Goal: Task Accomplishment & Management: Complete application form

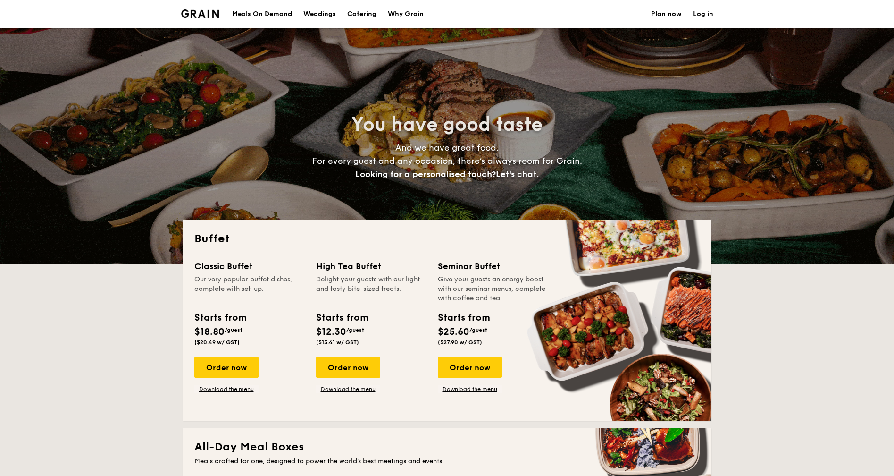
select select
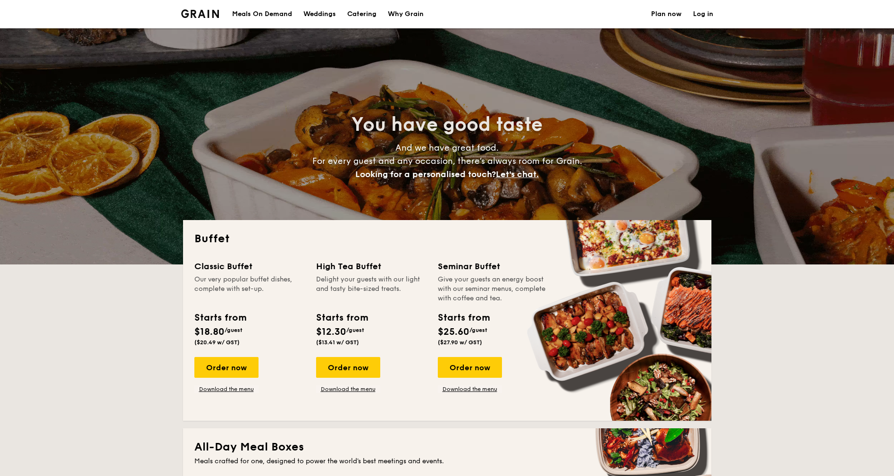
click at [672, 11] on link "Plan now" at bounding box center [666, 14] width 31 height 28
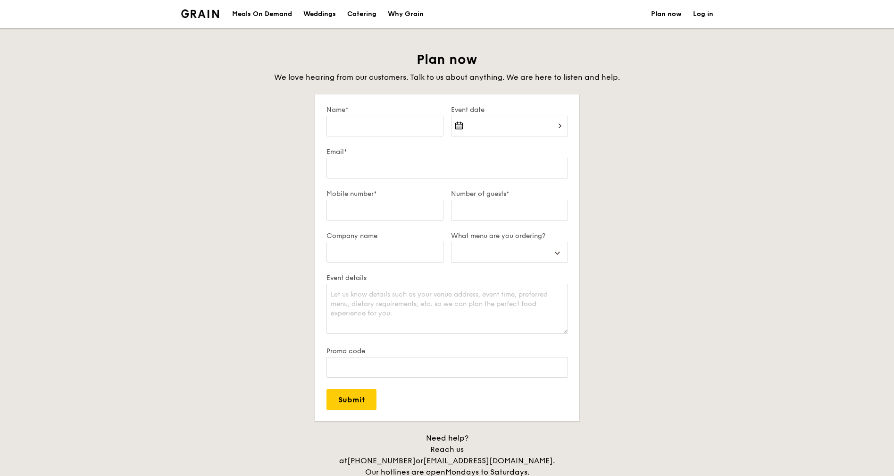
click at [479, 125] on div at bounding box center [509, 132] width 117 height 32
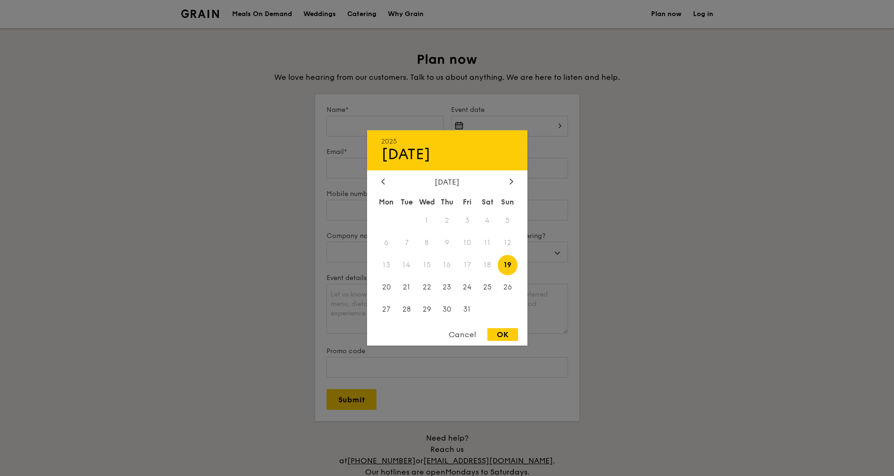
click at [641, 177] on div at bounding box center [447, 238] width 894 height 476
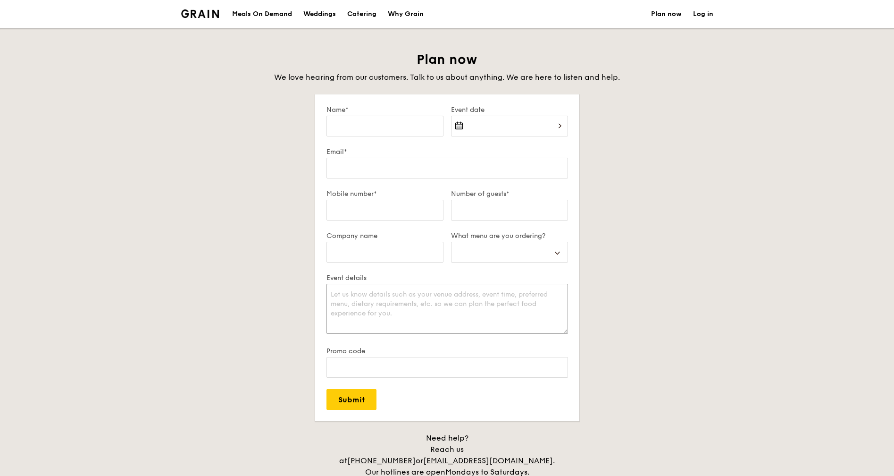
click at [454, 293] on textarea "Event details" at bounding box center [448, 309] width 242 height 50
click at [402, 256] on input "Company name" at bounding box center [385, 252] width 117 height 21
click at [517, 248] on select "Buffet Mini Buffet High Tea Canapés Meal Boxes Wedding" at bounding box center [509, 252] width 117 height 21
select select "wedding"
click at [451, 242] on select "Buffet Mini Buffet High Tea Canapés Meal Boxes Wedding" at bounding box center [509, 252] width 117 height 21
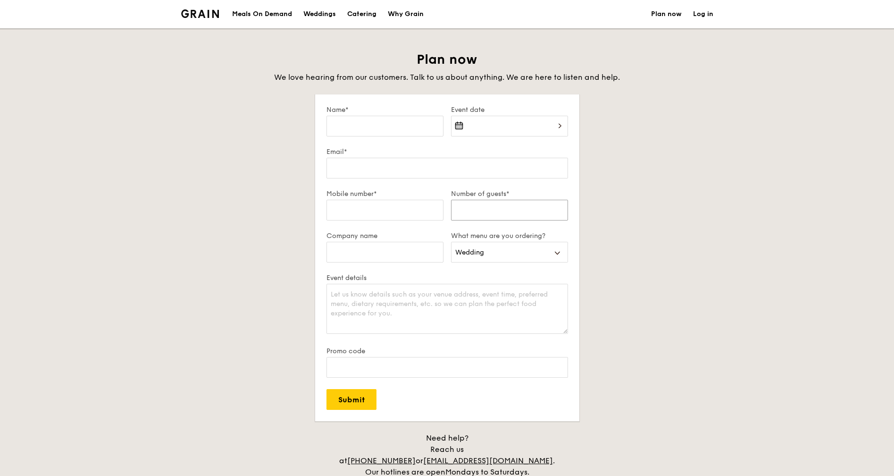
click at [482, 219] on input "Number of guests*" at bounding box center [509, 210] width 117 height 21
click at [420, 172] on input "Email*" at bounding box center [448, 168] width 242 height 21
click at [297, 163] on div "Plan now We love hearing from our customers. Talk to us about anything. We are …" at bounding box center [447, 270] width 529 height 438
click at [403, 125] on input "Name*" at bounding box center [385, 126] width 117 height 21
click at [283, 133] on div "Plan now We love hearing from our customers. Talk to us about anything. We are …" at bounding box center [447, 270] width 529 height 438
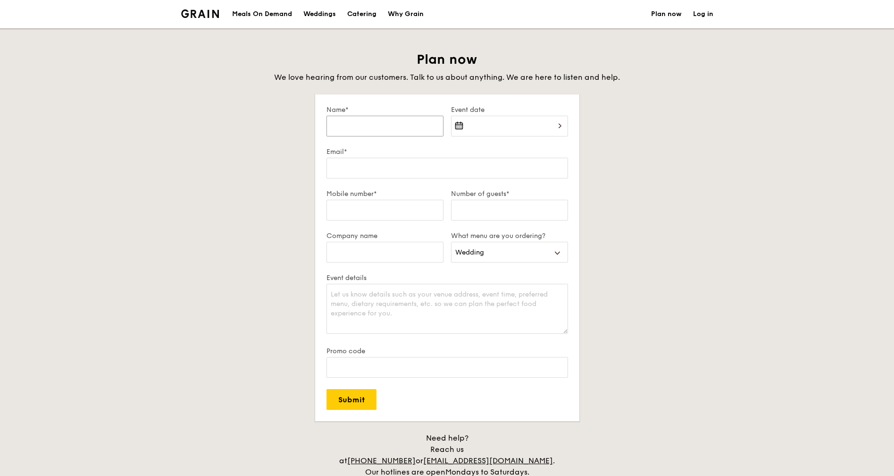
click at [416, 120] on input "Name*" at bounding box center [385, 126] width 117 height 21
click at [520, 129] on div at bounding box center [509, 132] width 117 height 32
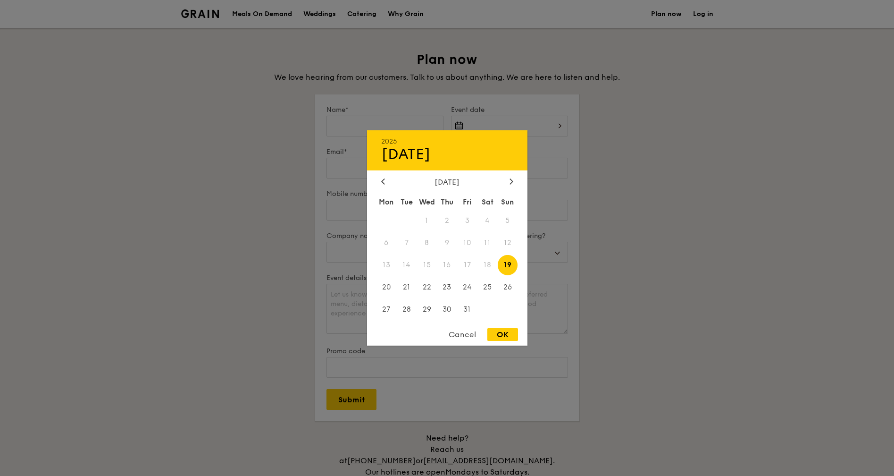
click at [643, 129] on div at bounding box center [447, 238] width 894 height 476
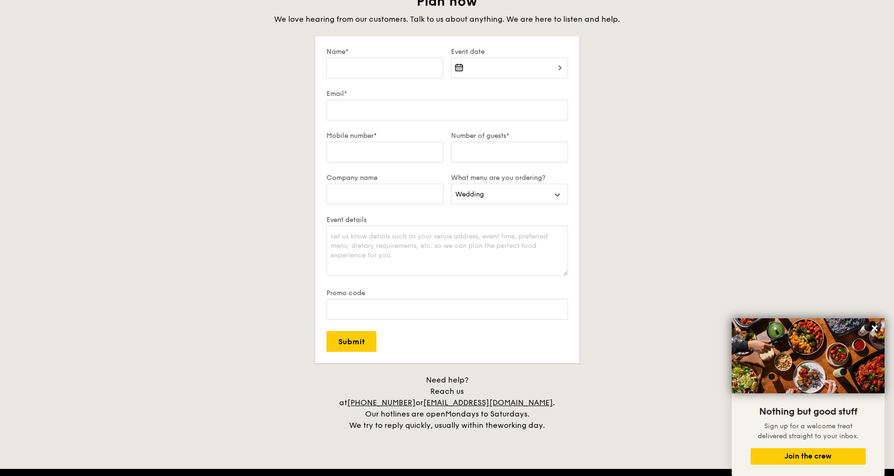
scroll to position [63, 0]
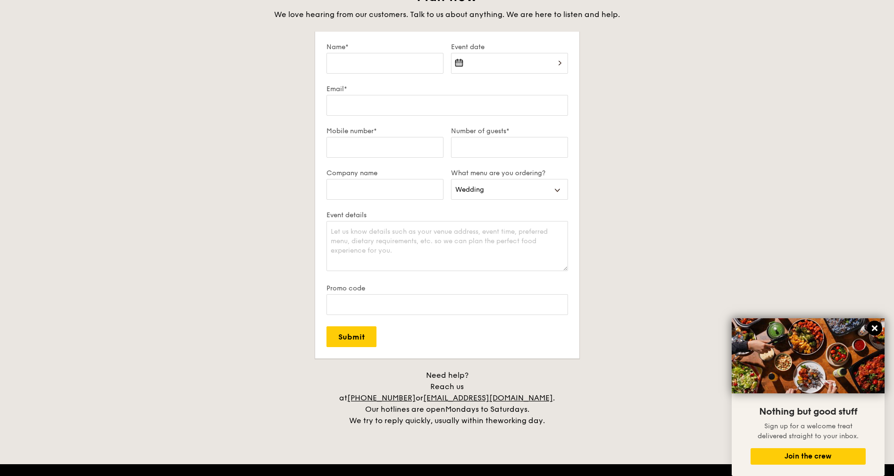
click at [875, 325] on icon at bounding box center [875, 328] width 8 height 8
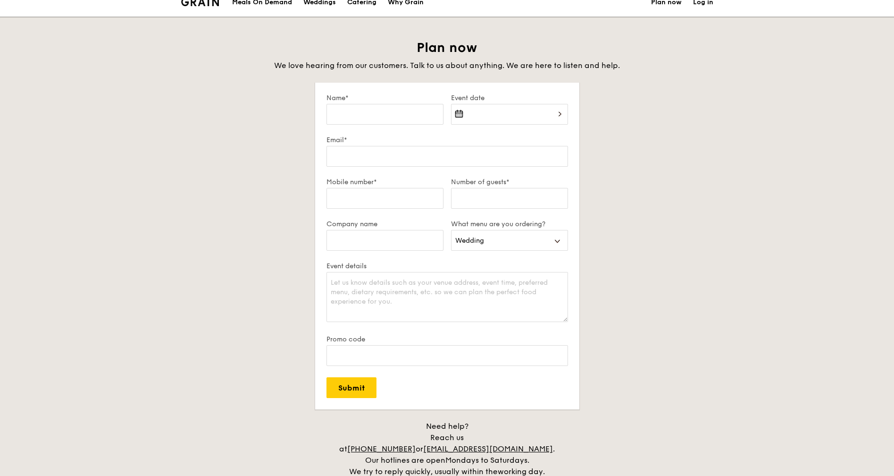
scroll to position [0, 0]
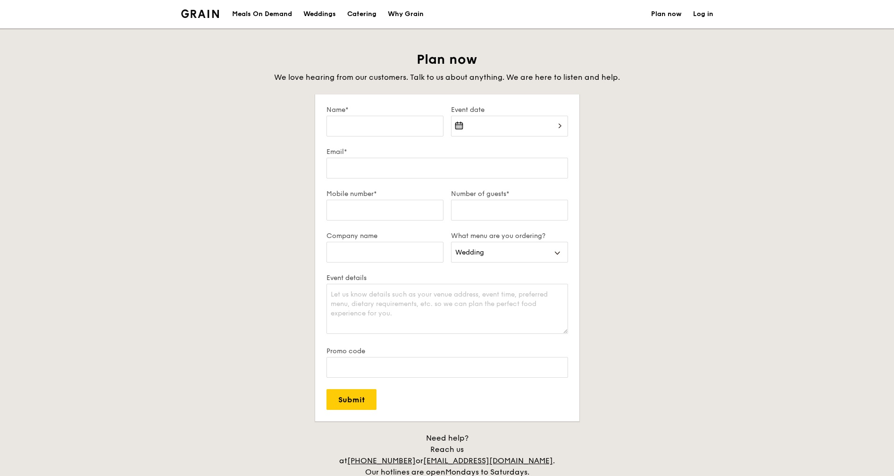
click at [633, 95] on div "Plan now We love hearing from our customers. Talk to us about anything. We are …" at bounding box center [447, 270] width 529 height 438
